Goal: Transaction & Acquisition: Subscribe to service/newsletter

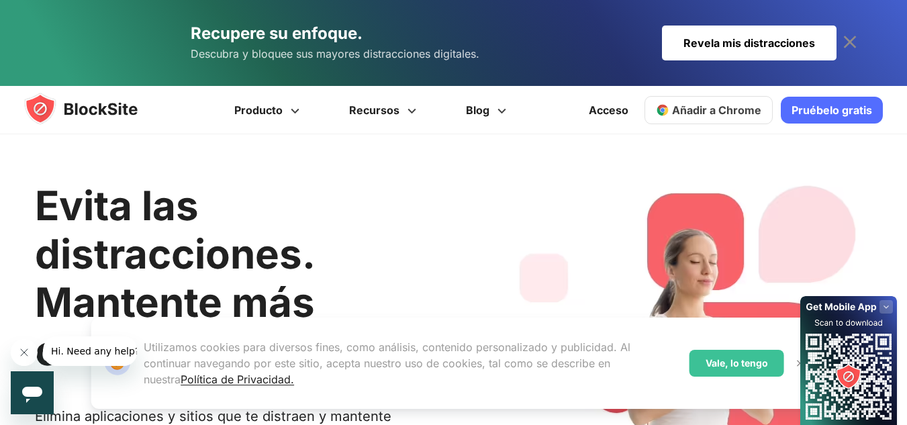
click at [748, 364] on font "Vale, lo tengo" at bounding box center [736, 362] width 62 height 11
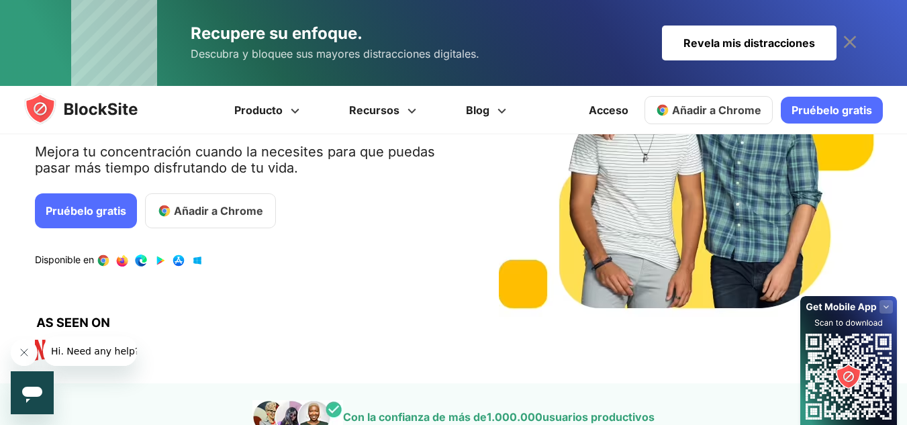
scroll to position [187, 0]
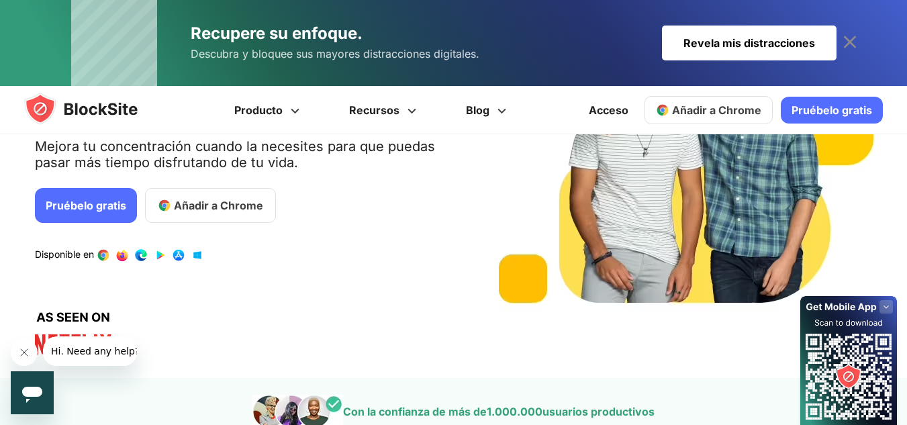
click at [85, 204] on font "Pruébelo gratis" at bounding box center [86, 205] width 81 height 13
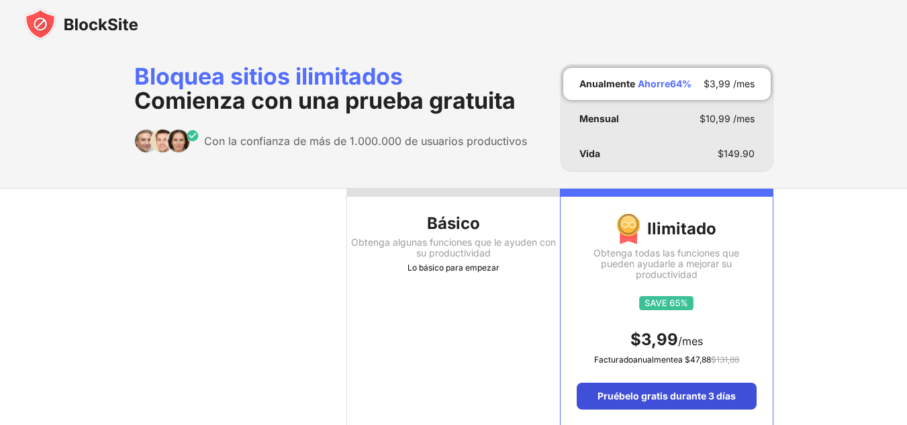
click at [671, 399] on font "Pruébelo gratis durante 3 días" at bounding box center [666, 395] width 138 height 11
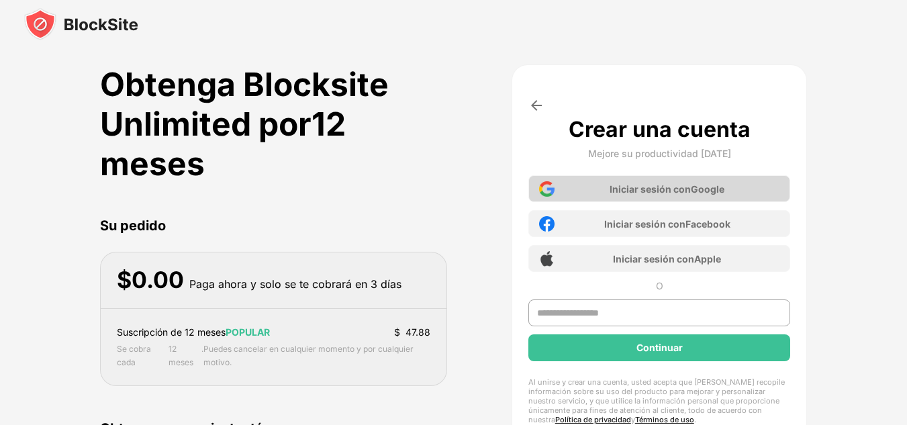
click at [654, 186] on font "Iniciar sesión con" at bounding box center [649, 188] width 81 height 11
